Goal: Task Accomplishment & Management: Manage account settings

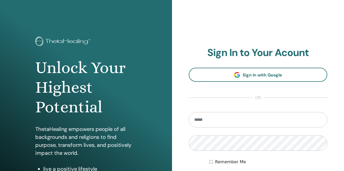
click at [212, 121] on input "email" at bounding box center [258, 119] width 139 height 15
type input "**********"
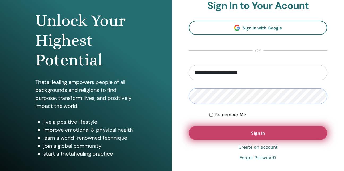
scroll to position [53, 0]
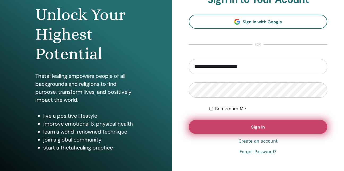
click at [222, 126] on button "Sign In" at bounding box center [258, 127] width 139 height 14
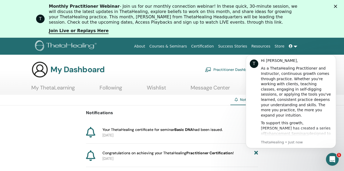
click at [290, 44] on span at bounding box center [291, 46] width 5 height 4
click at [320, 153] on body "T Hi Turkay, As a ThetaHealing Practitioner and Instructor, continuous growth c…" at bounding box center [291, 102] width 102 height 106
click at [332, 158] on div "Open Intercom Messenger" at bounding box center [332, 159] width 18 height 18
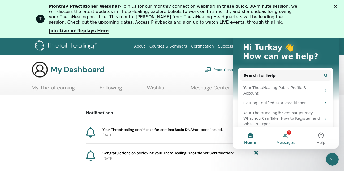
click at [294, 134] on button "1 Messages" at bounding box center [285, 137] width 35 height 21
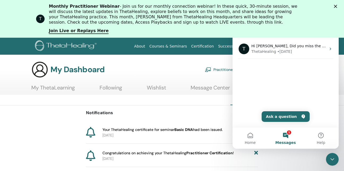
click at [32, 127] on div "Notifications Your ThetaHealing certificate for seminar Basic DNA had been issu…" at bounding box center [172, 147] width 344 height 85
click at [38, 123] on div "Notifications Your ThetaHealing certificate for seminar Basic DNA had been issu…" at bounding box center [172, 147] width 344 height 85
click at [208, 47] on link "Certification" at bounding box center [202, 46] width 27 height 10
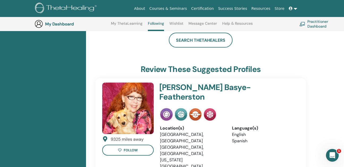
scroll to position [94, 0]
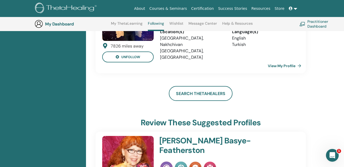
click at [295, 8] on link at bounding box center [293, 9] width 13 height 10
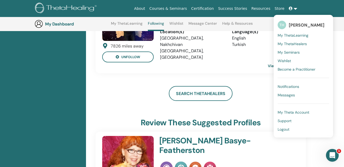
click at [305, 36] on span "My ThetaLearning" at bounding box center [293, 35] width 31 height 5
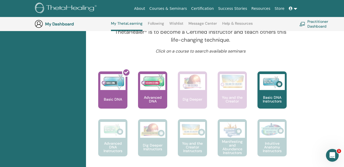
scroll to position [200, 0]
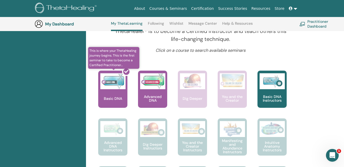
click at [120, 96] on div at bounding box center [115, 91] width 29 height 48
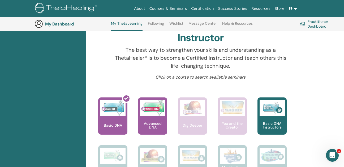
scroll to position [173, 0]
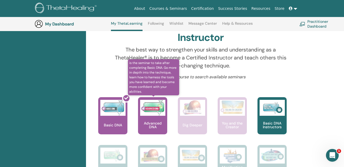
click at [146, 108] on img at bounding box center [152, 108] width 25 height 16
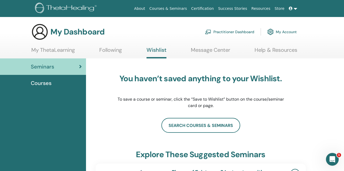
click at [197, 51] on link "Message Center" at bounding box center [210, 52] width 39 height 10
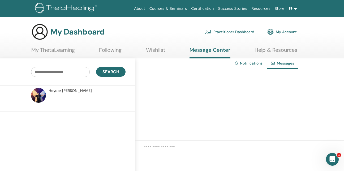
click at [115, 52] on link "Following" at bounding box center [110, 52] width 23 height 10
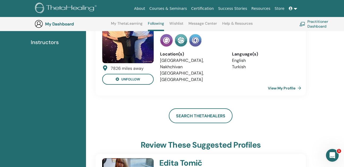
scroll to position [70, 0]
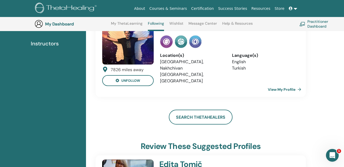
drag, startPoint x: 314, startPoint y: 0, endPoint x: 127, endPoint y: 112, distance: 217.5
click at [127, 112] on div "Search ThetaHealers" at bounding box center [201, 117] width 210 height 15
click at [291, 9] on icon at bounding box center [291, 9] width 4 height 4
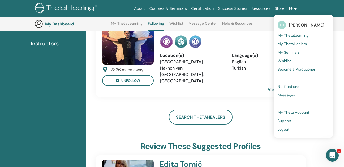
click at [290, 25] on span "[PERSON_NAME]" at bounding box center [307, 25] width 36 height 6
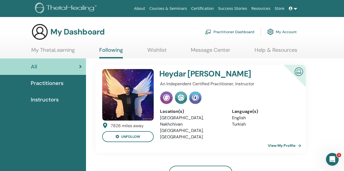
click at [71, 51] on link "My ThetaLearning" at bounding box center [53, 52] width 44 height 10
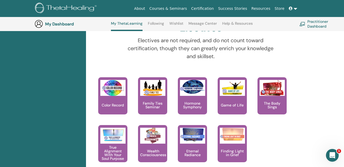
scroll to position [545, 0]
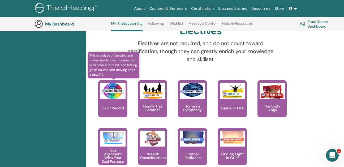
click at [110, 95] on img at bounding box center [112, 91] width 25 height 16
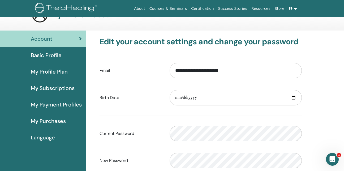
scroll to position [27, 0]
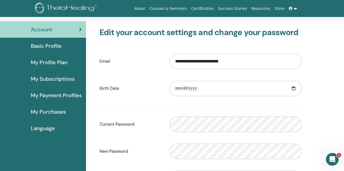
click at [40, 48] on span "Basic Profile" at bounding box center [46, 46] width 31 height 8
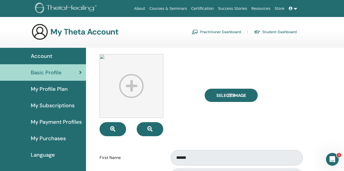
click at [45, 73] on span "Basic Profile" at bounding box center [46, 72] width 31 height 8
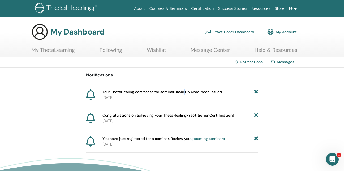
click at [185, 92] on b "Basic DNA" at bounding box center [183, 91] width 19 height 5
click at [167, 94] on span "Your ThetaHealing certificate for seminar Basic DNA had been issued." at bounding box center [162, 92] width 120 height 6
click at [181, 93] on b "Basic DNA" at bounding box center [183, 91] width 19 height 5
click at [279, 60] on link "Messages" at bounding box center [285, 61] width 17 height 5
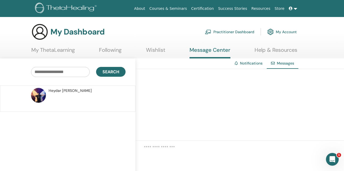
click at [77, 93] on div "Heydar Asadov" at bounding box center [86, 91] width 75 height 6
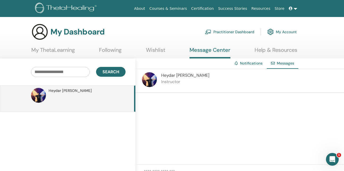
click at [212, 82] on div "Heydar Asadov Instructor" at bounding box center [239, 81] width 209 height 24
click at [169, 78] on span "Heydar Asadov" at bounding box center [185, 75] width 48 height 6
click at [274, 32] on link "My Account" at bounding box center [281, 32] width 29 height 12
click at [295, 11] on link at bounding box center [293, 9] width 13 height 10
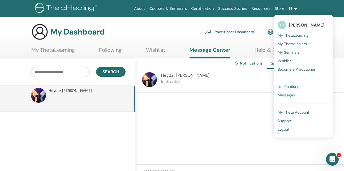
click at [297, 44] on span "My ThetaHealers" at bounding box center [292, 43] width 29 height 5
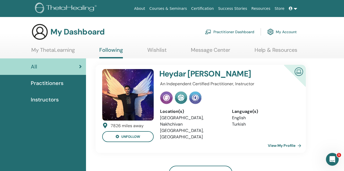
click at [293, 8] on span at bounding box center [291, 8] width 5 height 4
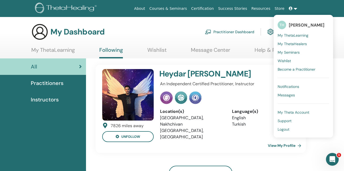
click at [290, 37] on span "My ThetaLearning" at bounding box center [293, 35] width 31 height 5
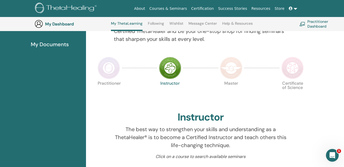
click at [296, 9] on link at bounding box center [293, 9] width 13 height 10
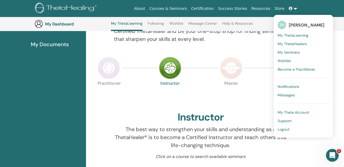
click at [264, 9] on link "Resources" at bounding box center [260, 9] width 23 height 10
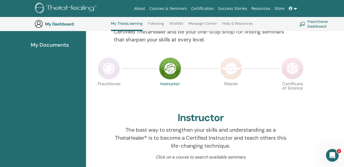
click at [293, 10] on span at bounding box center [291, 8] width 5 height 4
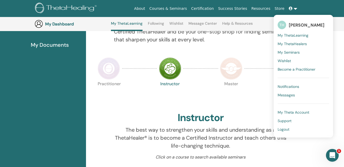
click at [297, 70] on span "Become a Practitioner" at bounding box center [297, 69] width 38 height 5
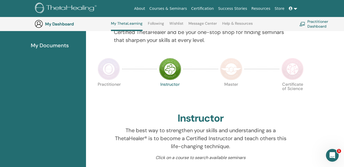
click at [305, 25] on img at bounding box center [302, 24] width 6 height 4
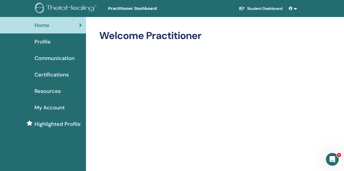
click at [47, 41] on span "Profile" at bounding box center [43, 42] width 16 height 8
click at [48, 76] on span "Certifications" at bounding box center [52, 75] width 34 height 8
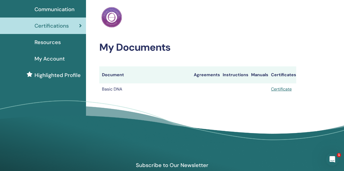
scroll to position [53, 0]
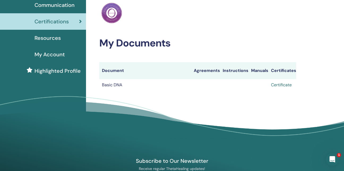
click at [286, 84] on link "Certificate" at bounding box center [281, 85] width 21 height 6
